Goal: Task Accomplishment & Management: Manage account settings

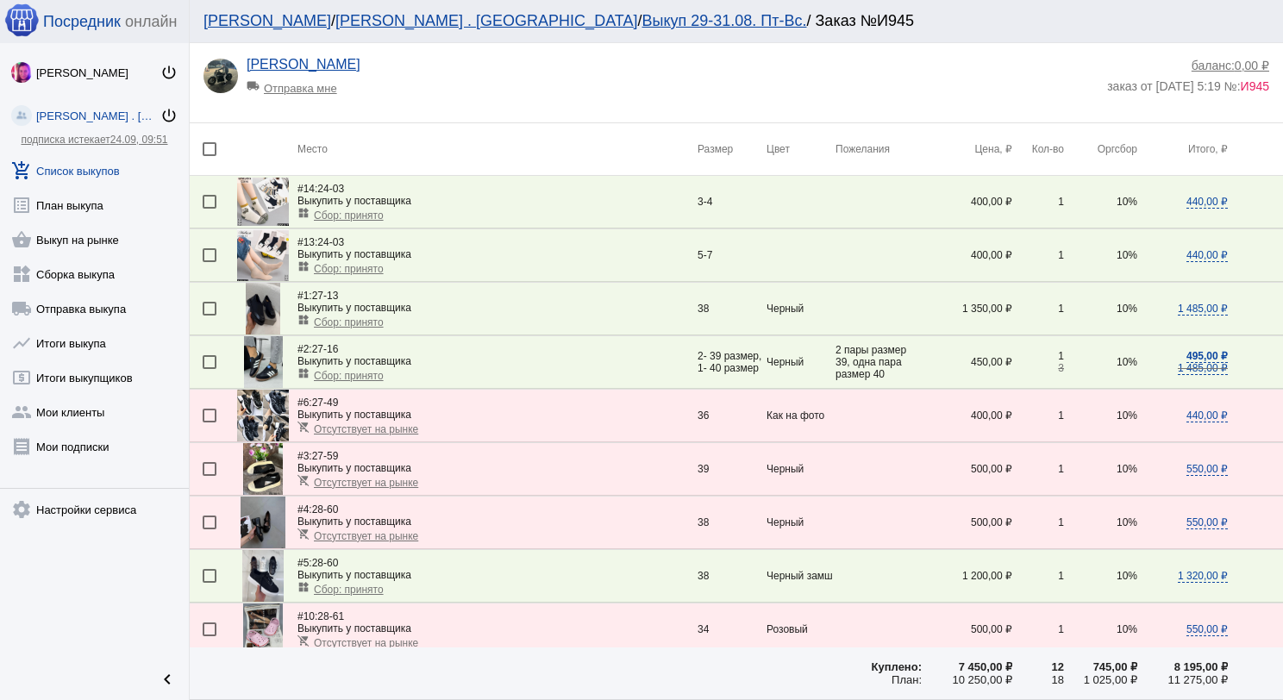
click at [93, 162] on link "add_shopping_cart Список выкупов" at bounding box center [94, 167] width 189 height 34
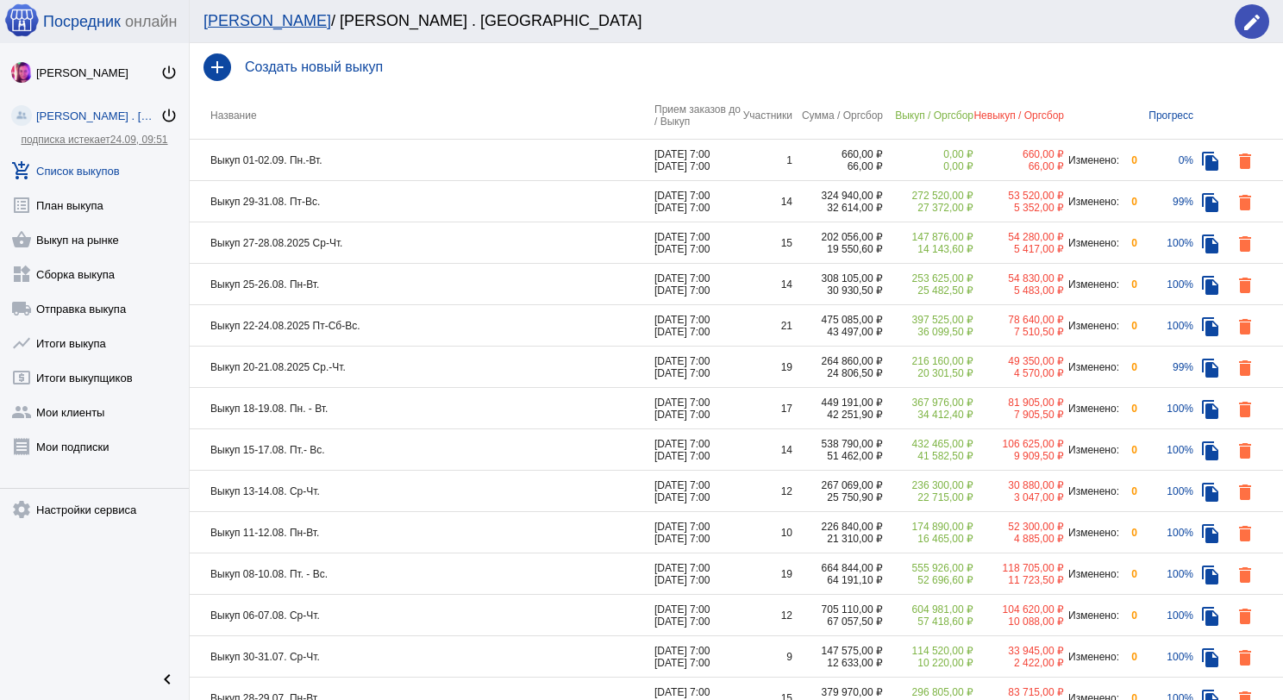
click at [441, 210] on td "Выкуп 29-31.08. Пт-Вс." at bounding box center [422, 201] width 465 height 41
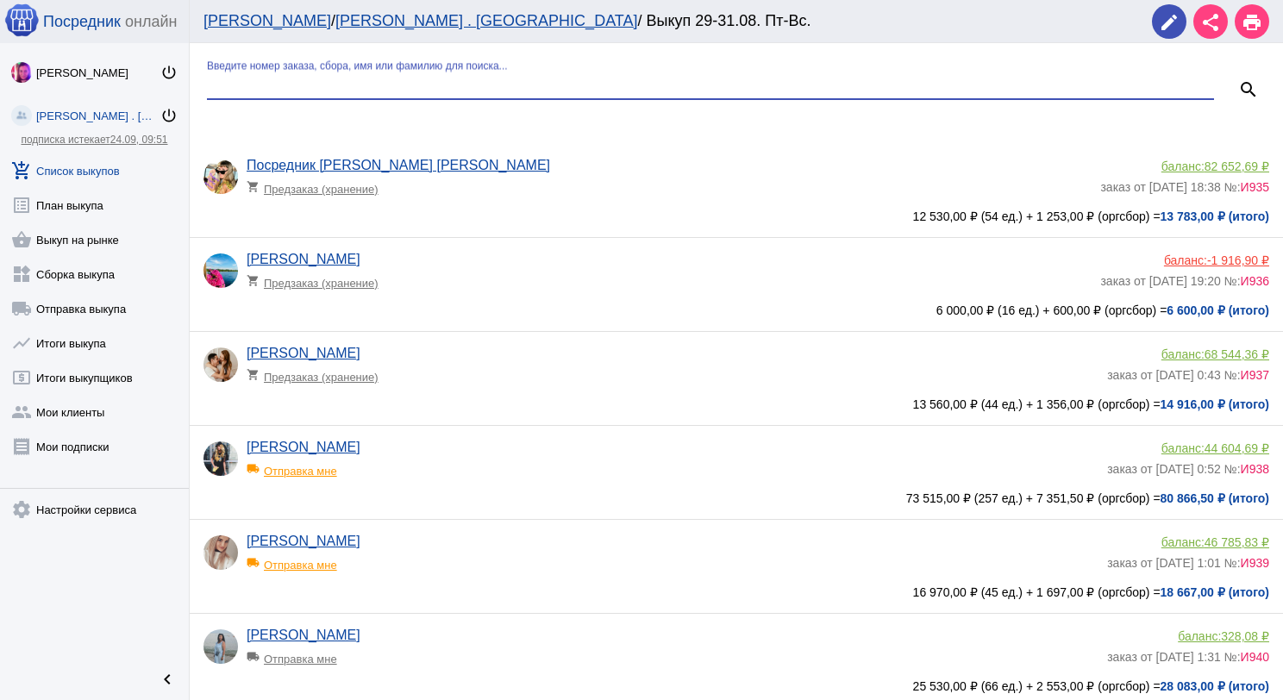
click at [395, 78] on input "Введите номер заказа, сбора, имя или фамилию для поиска..." at bounding box center [710, 86] width 1007 height 16
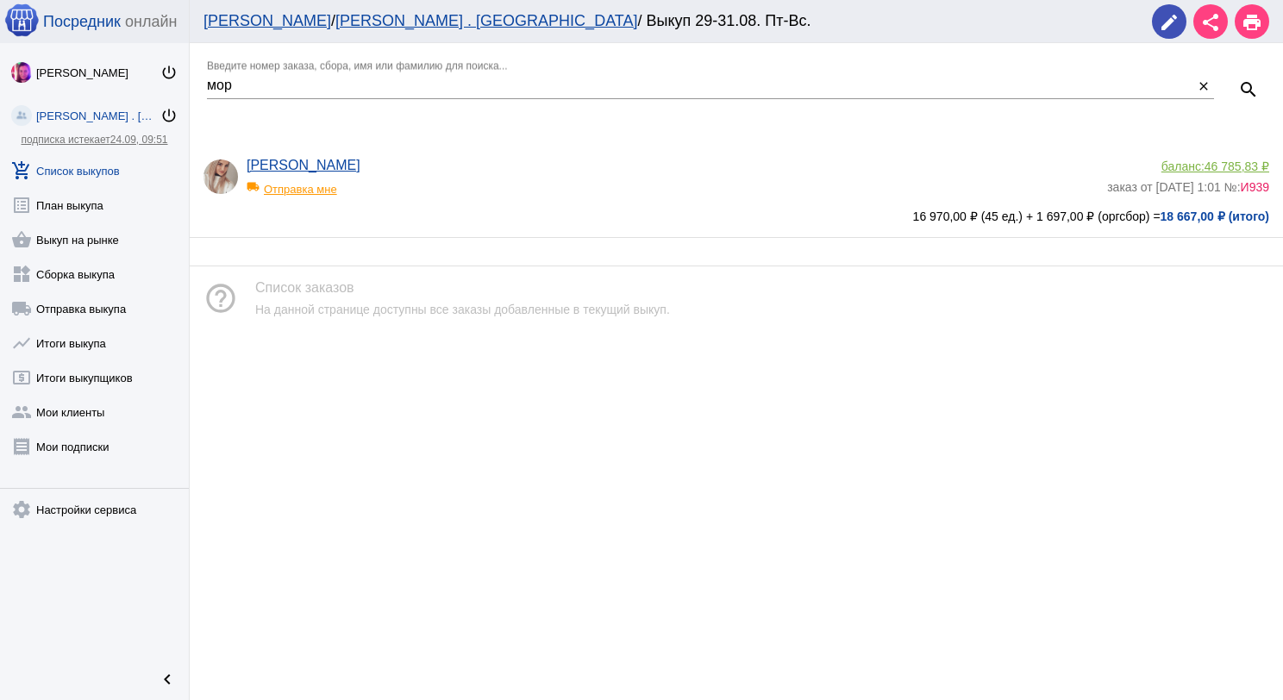
click at [328, 193] on div "local_shipping Отправка мне" at bounding box center [318, 184] width 142 height 22
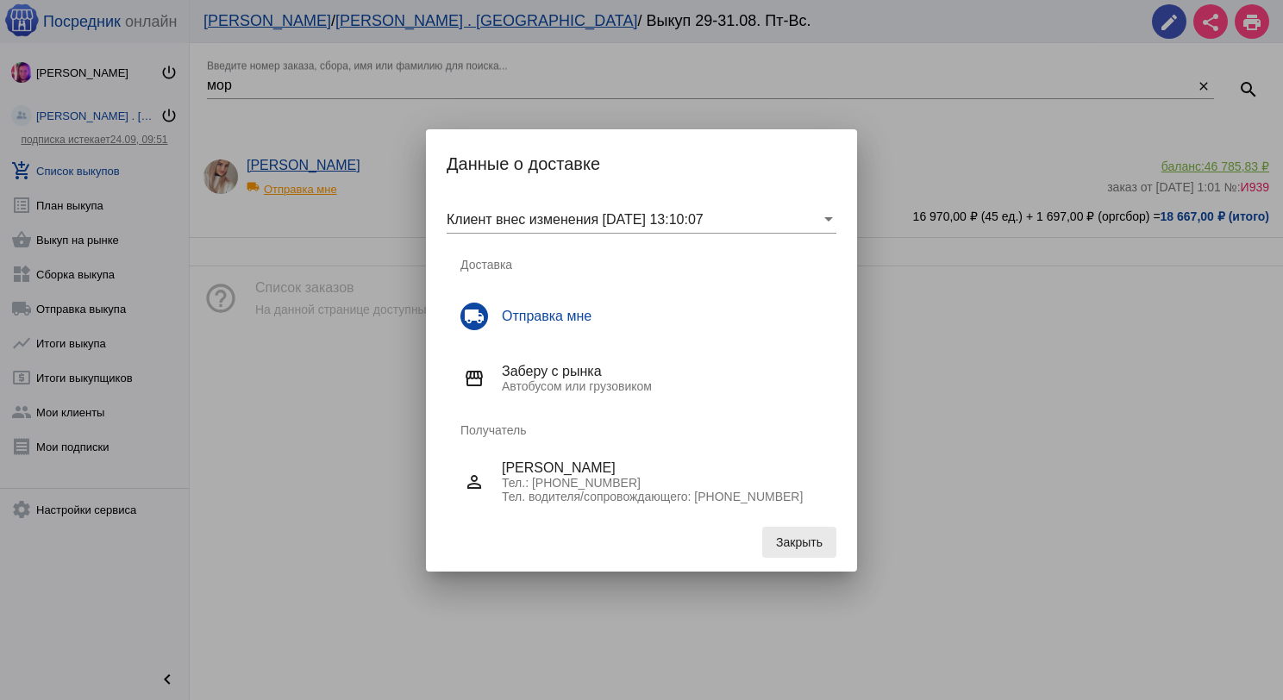
click at [803, 536] on span "Закрыть" at bounding box center [799, 542] width 47 height 14
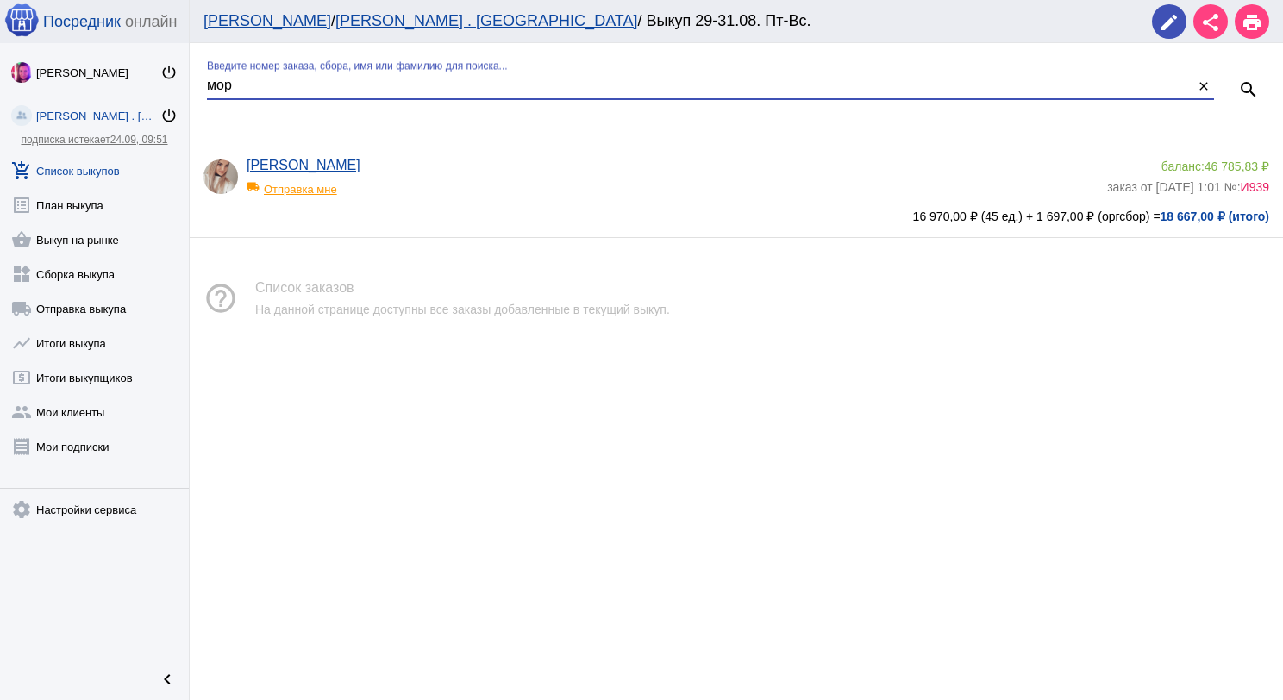
drag, startPoint x: 237, startPoint y: 89, endPoint x: 172, endPoint y: 87, distance: 64.7
click at [178, 89] on div "Посредник онлайн Инна Одинцова power_settings_new Ника Никова . Sадовод power_s…" at bounding box center [641, 350] width 1283 height 700
type input "чесн"
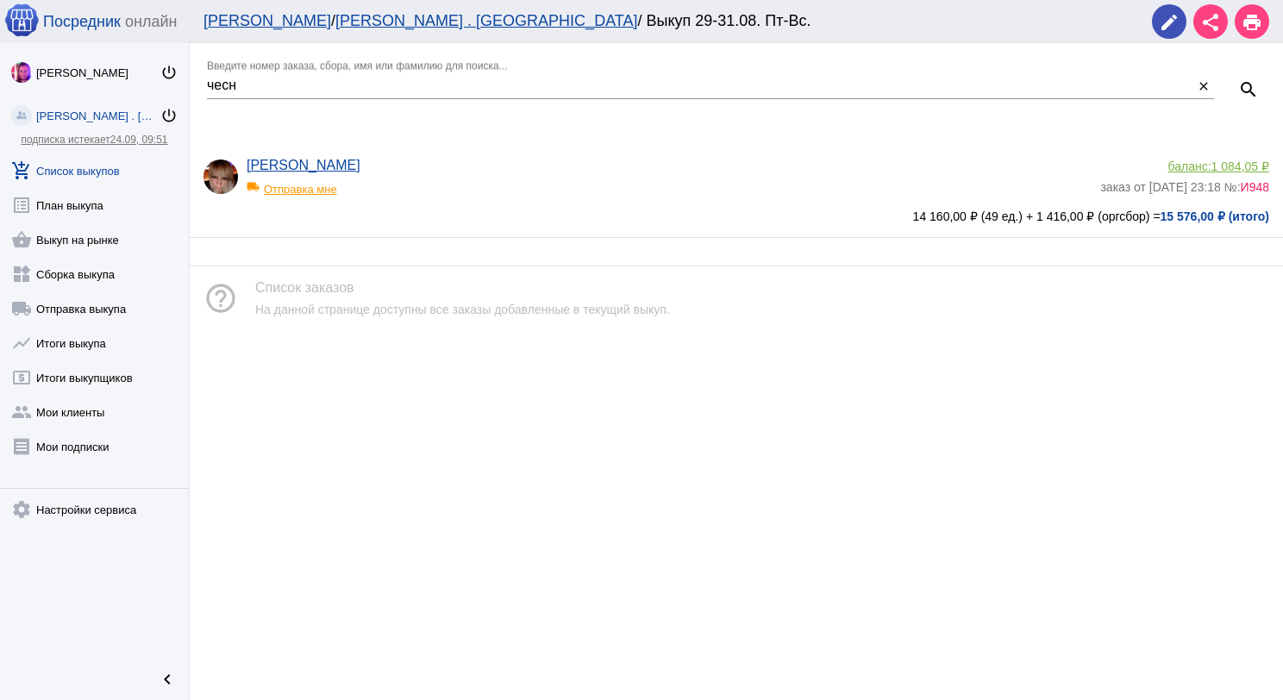
click at [310, 184] on div "local_shipping Отправка мне" at bounding box center [318, 184] width 142 height 22
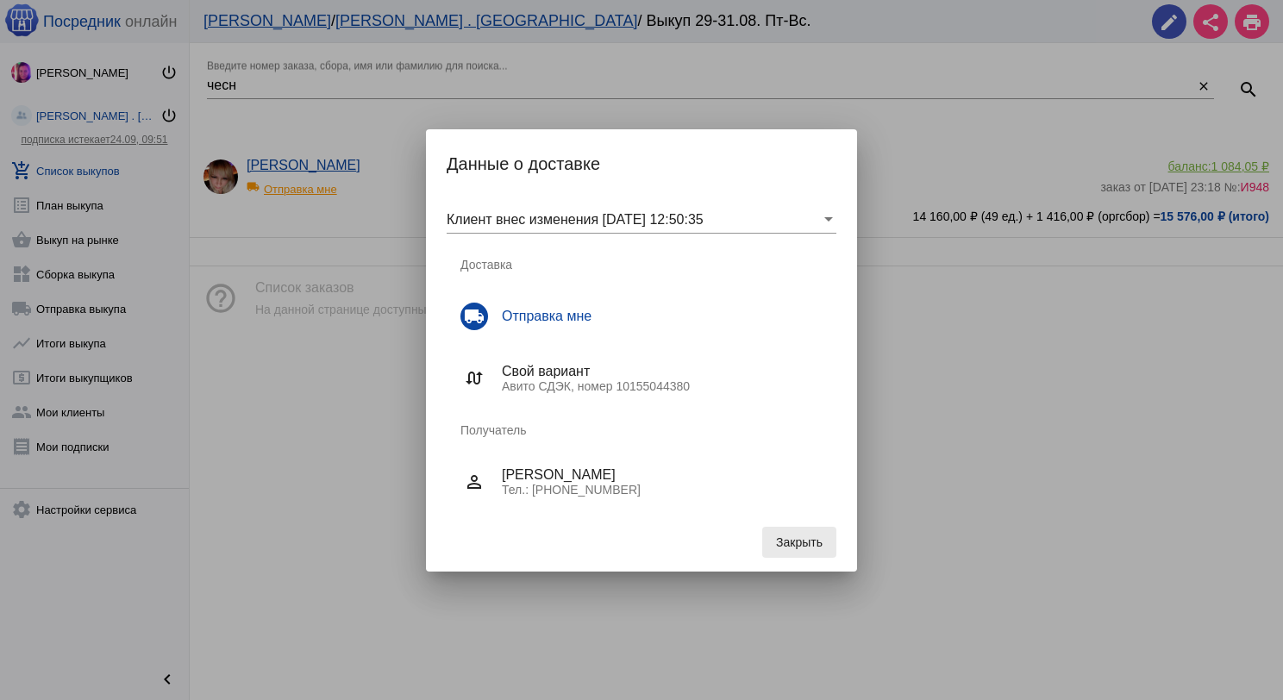
click at [810, 533] on button "Закрыть" at bounding box center [799, 542] width 74 height 31
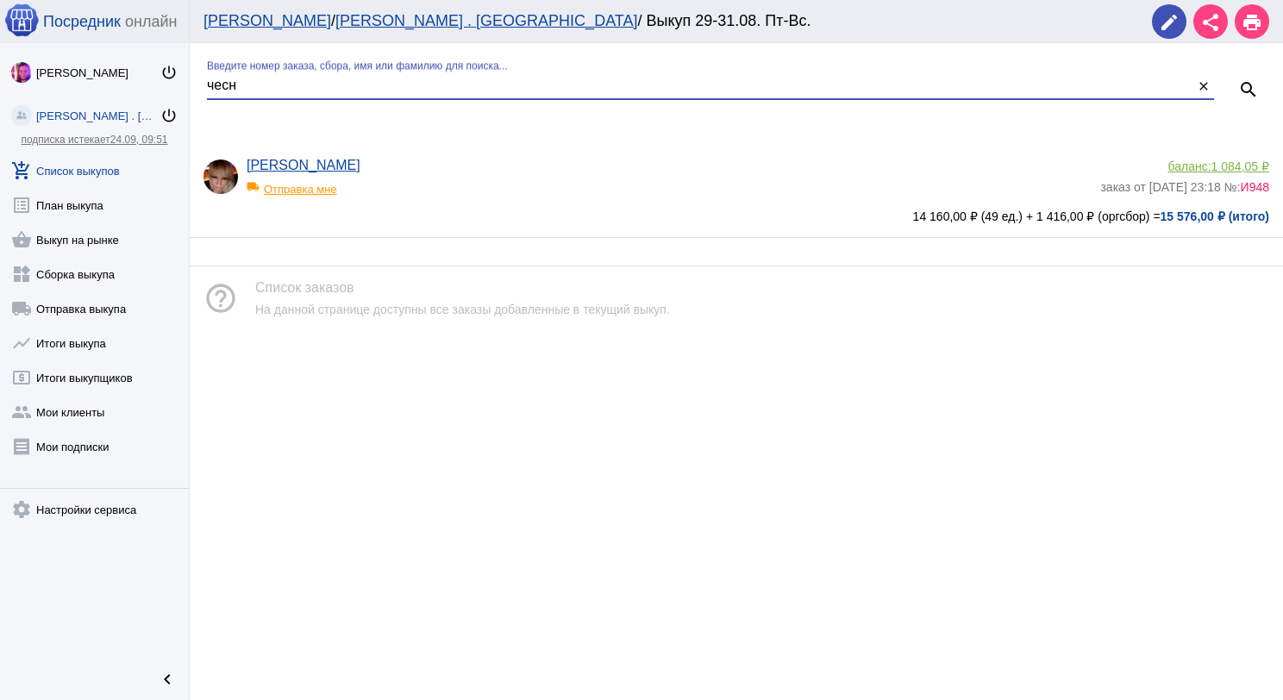
drag, startPoint x: 237, startPoint y: 90, endPoint x: 200, endPoint y: 86, distance: 37.2
click at [200, 86] on div "чесн Введите номер заказа, сбора, имя или фамилию для поиска... close search" at bounding box center [736, 79] width 1093 height 73
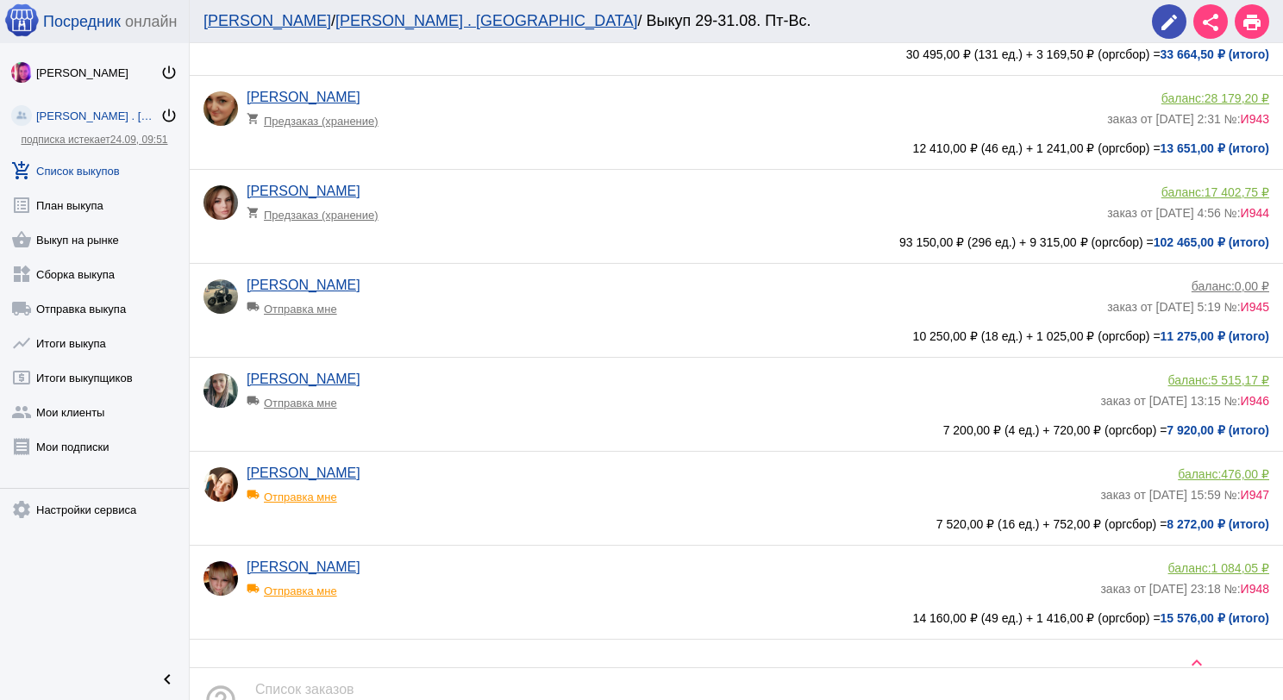
scroll to position [862, 0]
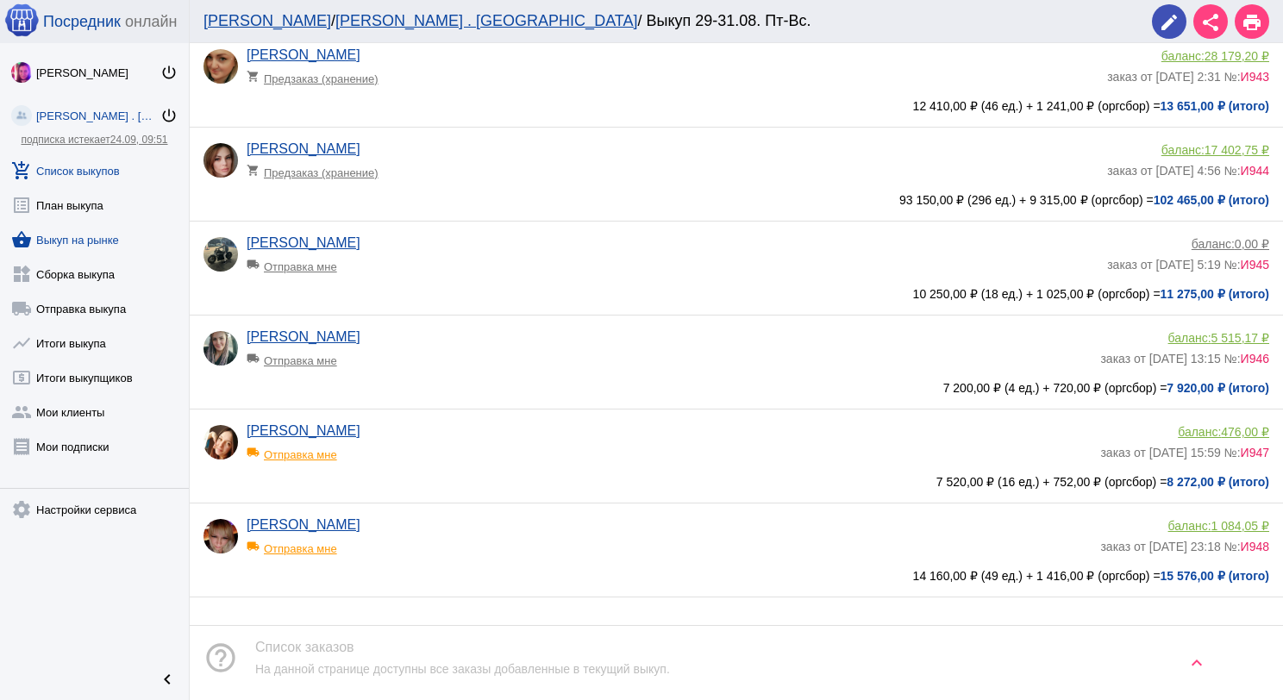
click at [81, 234] on link "shopping_basket Выкуп на рынке" at bounding box center [94, 236] width 189 height 34
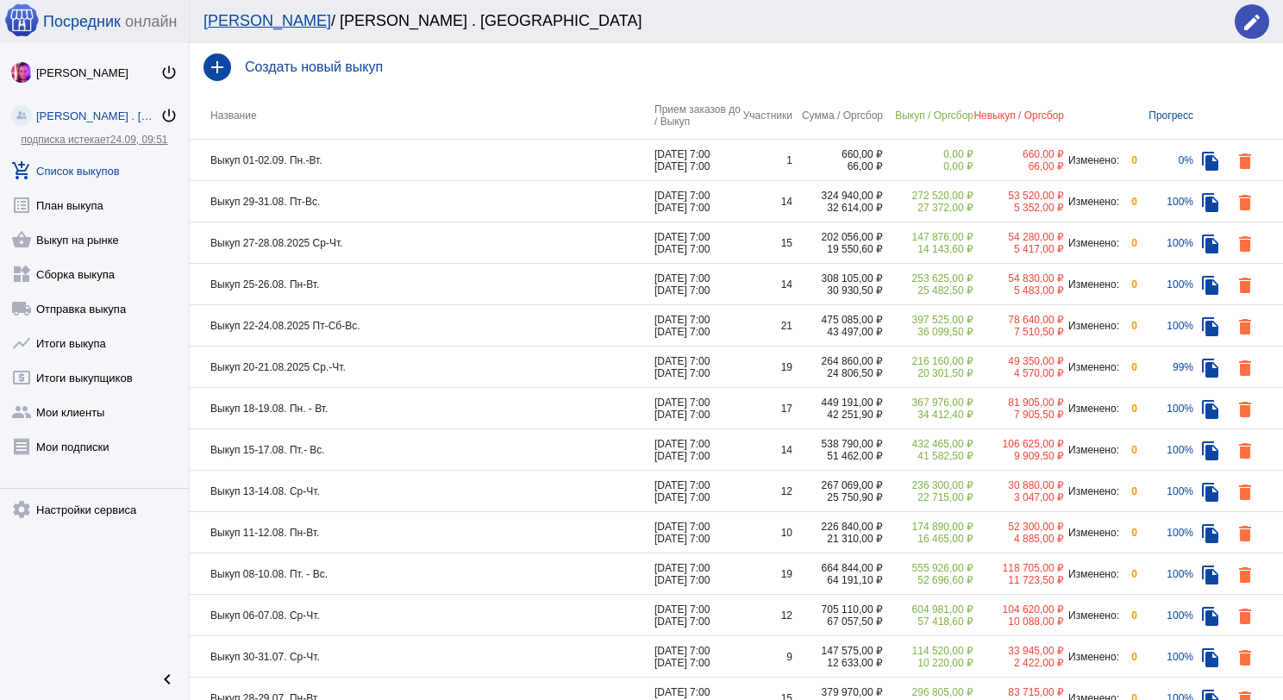
click at [434, 143] on td "Выкуп 01-02.09. Пн.-Вт." at bounding box center [422, 160] width 465 height 41
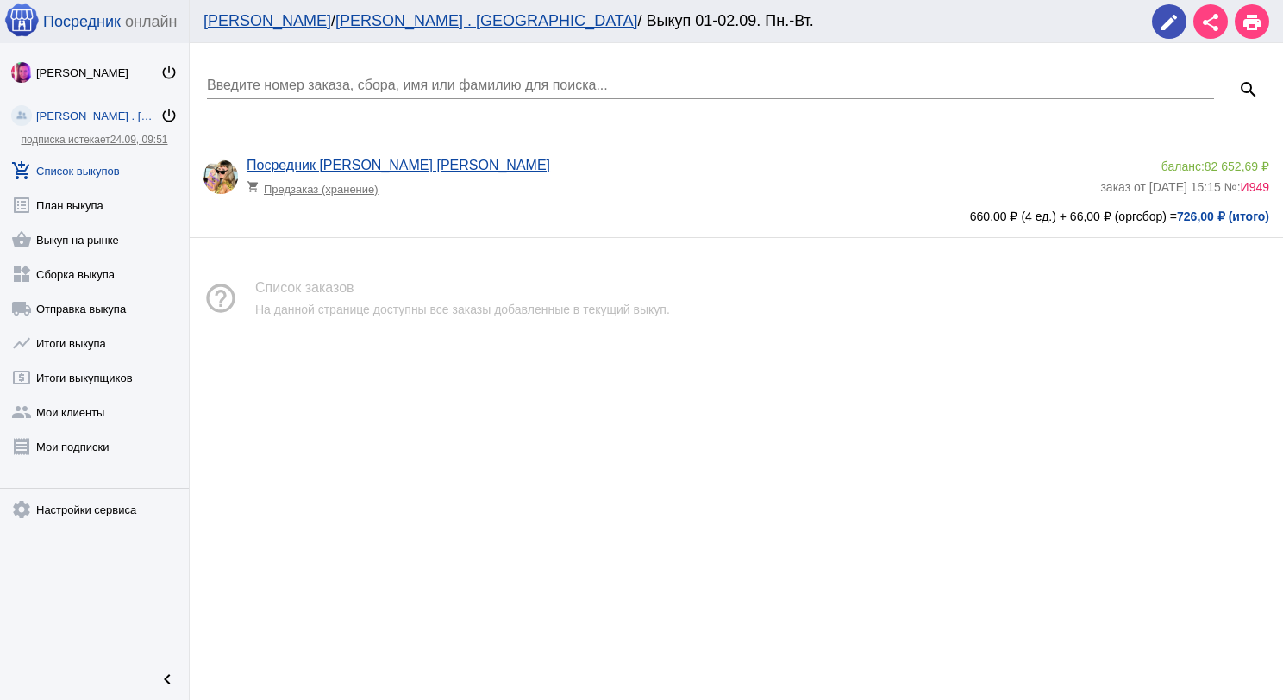
click at [497, 180] on app-delivery-type "shopping_cart Предзаказ (хранение)" at bounding box center [669, 184] width 845 height 22
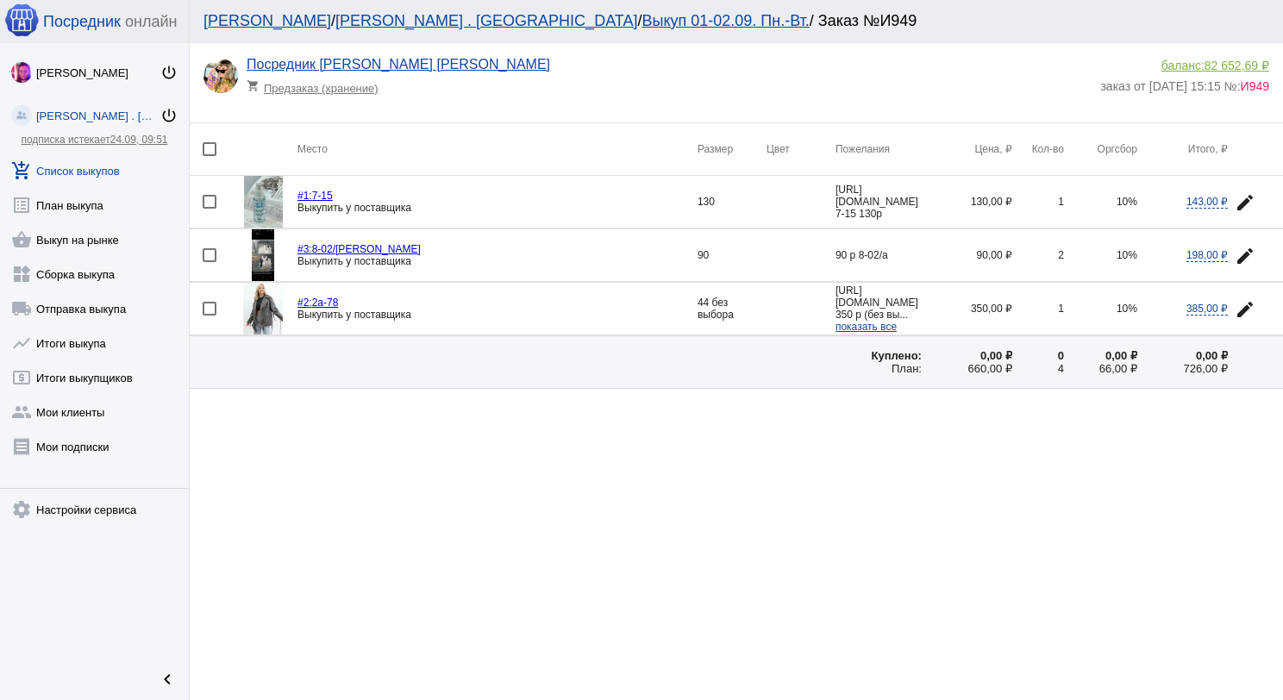
click at [268, 207] on img at bounding box center [263, 202] width 39 height 52
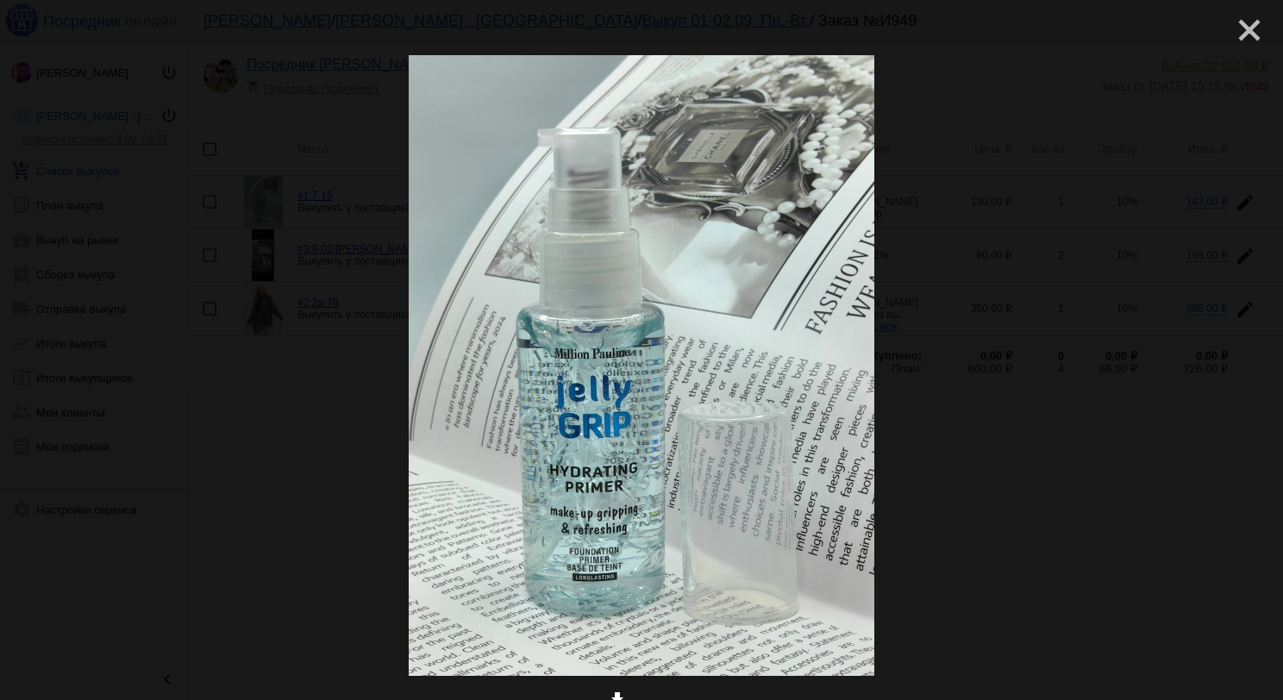
click at [1232, 34] on mat-icon "close" at bounding box center [1242, 23] width 21 height 21
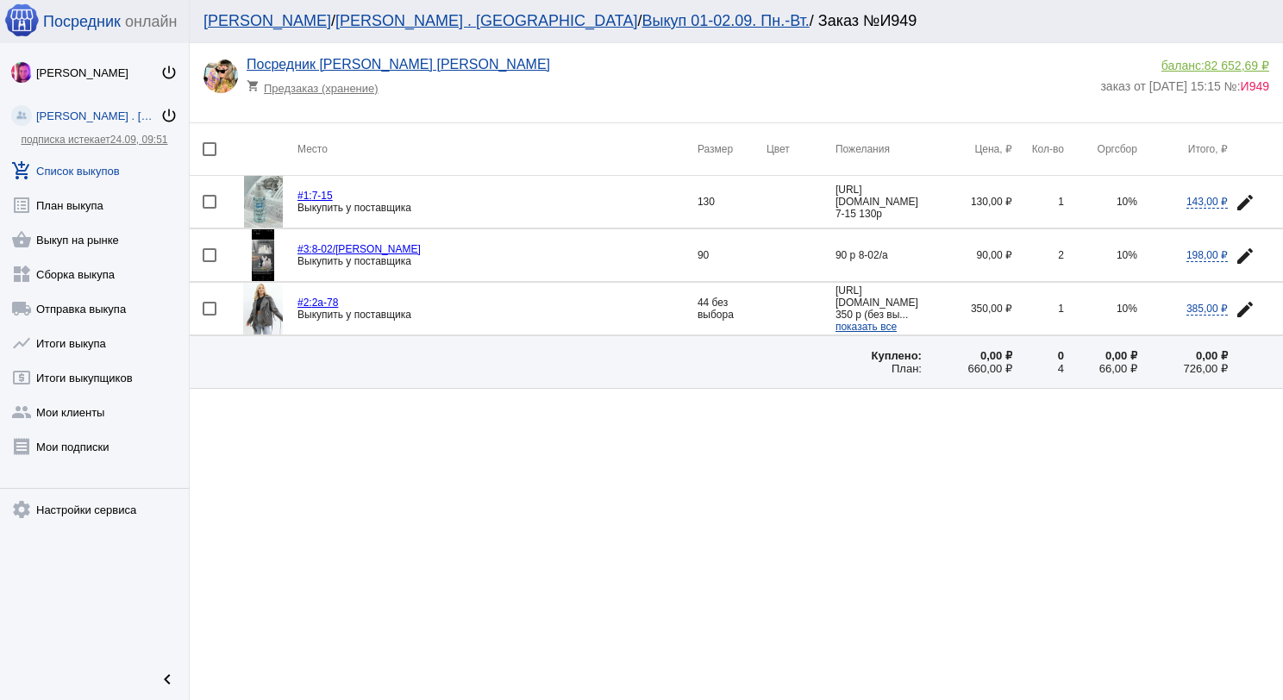
click at [267, 248] on img at bounding box center [263, 255] width 23 height 52
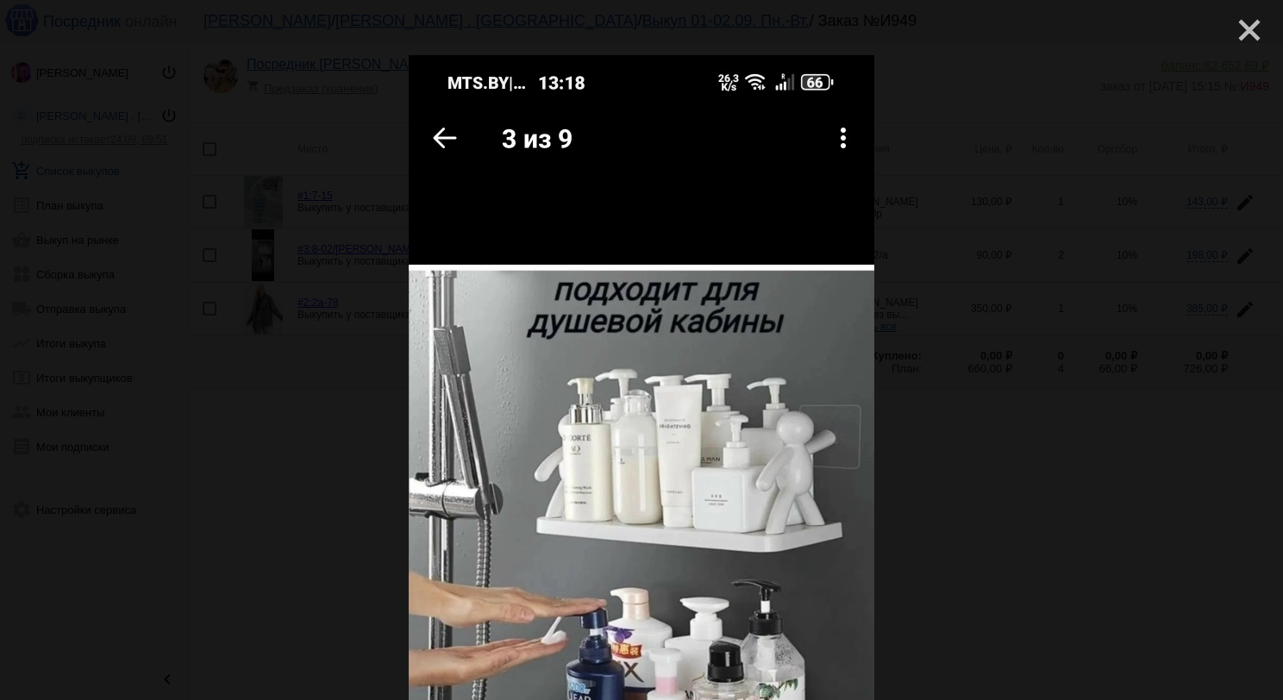
click at [1249, 25] on mat-icon "close" at bounding box center [1242, 23] width 21 height 21
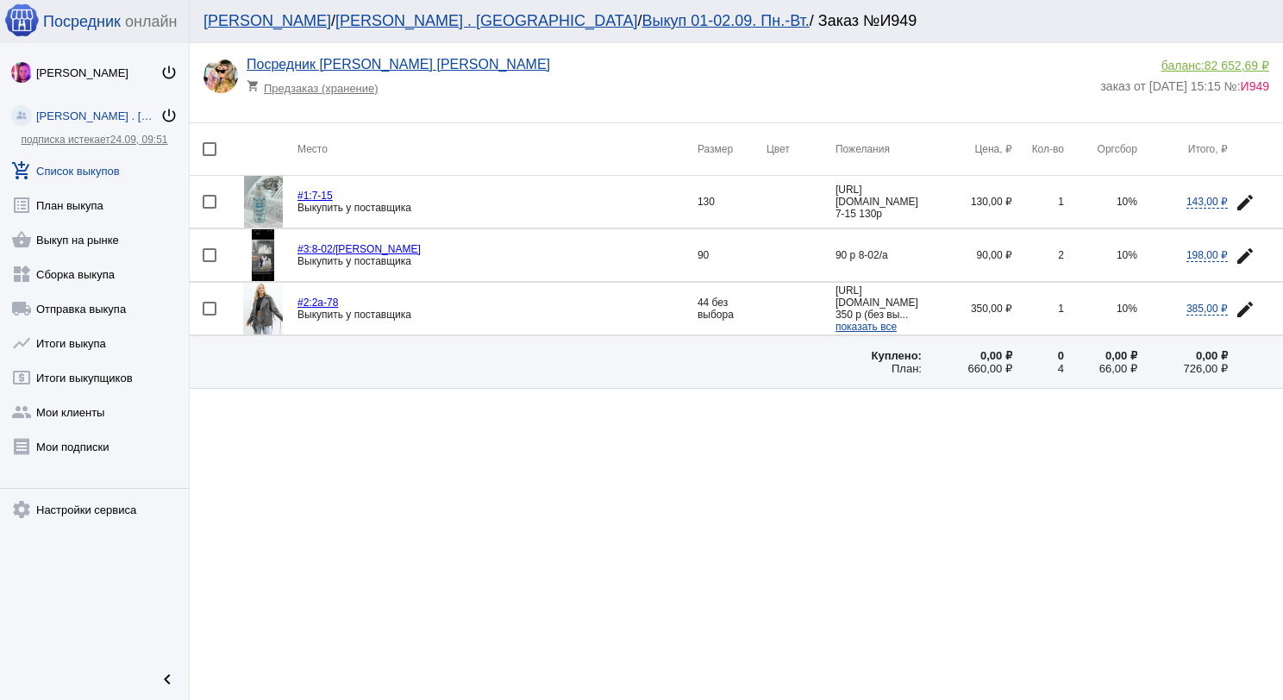
click at [265, 309] on img at bounding box center [263, 309] width 40 height 52
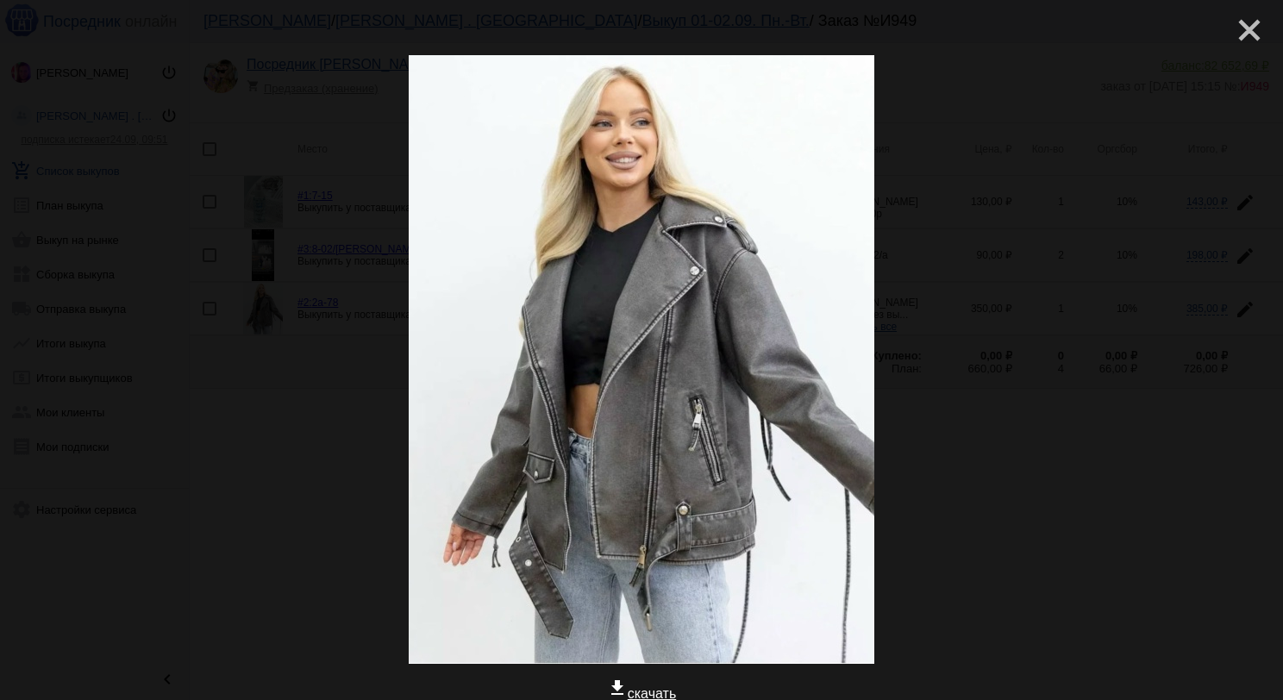
click at [1240, 32] on mat-icon "close" at bounding box center [1242, 23] width 21 height 21
